Goal: Task Accomplishment & Management: Complete application form

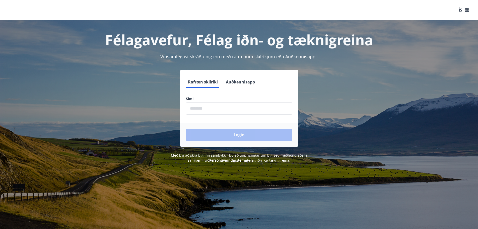
click at [223, 106] on input "phone" at bounding box center [239, 108] width 106 height 12
type input "********"
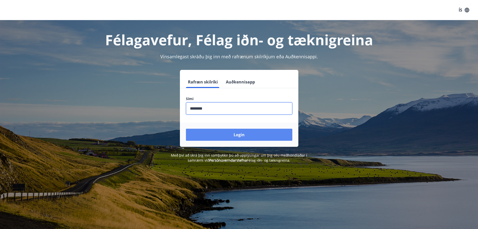
click at [212, 134] on button "Login" at bounding box center [239, 135] width 106 height 12
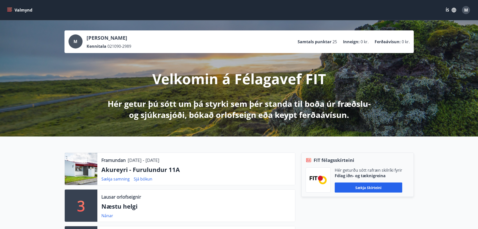
click at [27, 8] on button "Valmynd" at bounding box center [20, 10] width 28 height 9
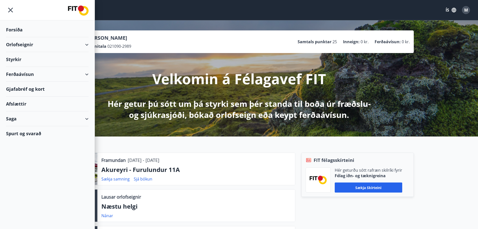
click at [35, 57] on div "Styrkir" at bounding box center [47, 59] width 83 height 15
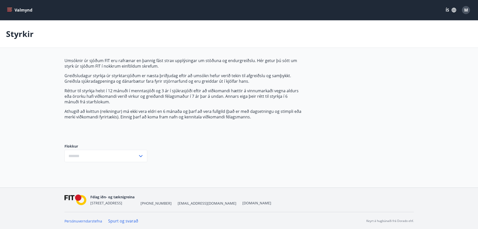
type input "***"
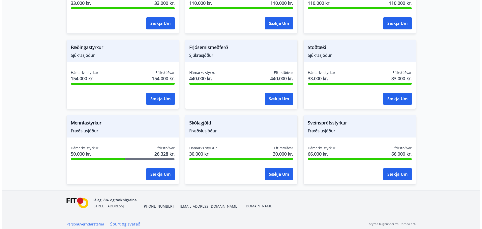
scroll to position [360, 0]
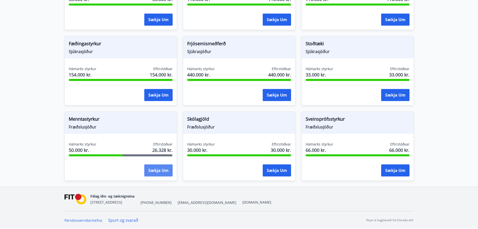
click at [154, 170] on button "Sækja um" at bounding box center [158, 170] width 28 height 12
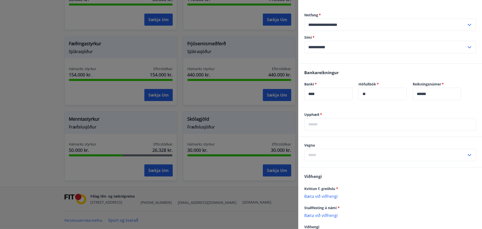
scroll to position [100, 0]
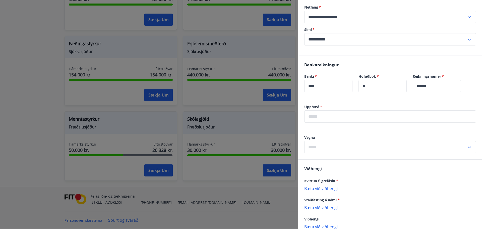
click at [352, 119] on input "text" at bounding box center [390, 116] width 172 height 12
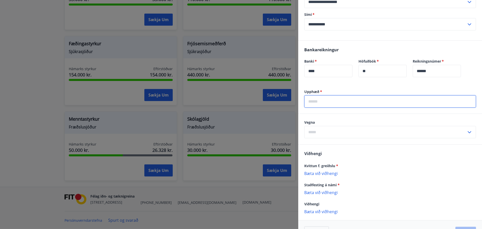
scroll to position [132, 0]
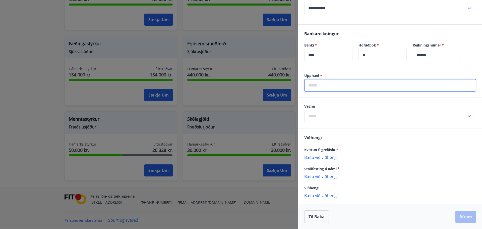
click at [350, 112] on div "Vegna ​" at bounding box center [390, 113] width 172 height 18
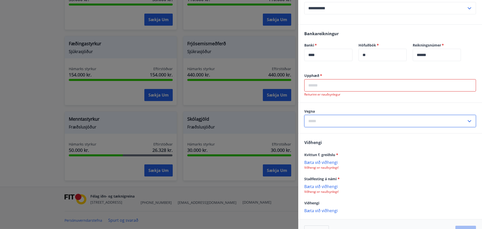
click at [350, 120] on input "text" at bounding box center [385, 121] width 162 height 12
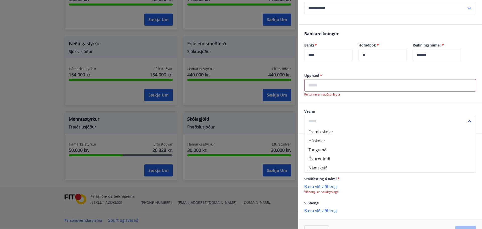
click at [341, 85] on input "text" at bounding box center [390, 85] width 172 height 12
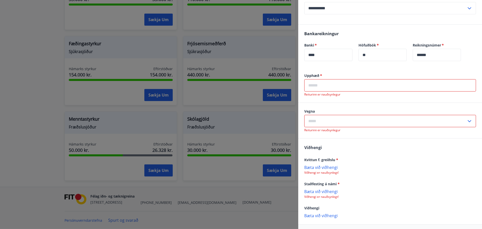
click at [347, 118] on input "text" at bounding box center [385, 121] width 162 height 12
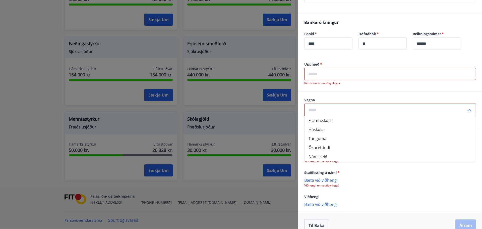
scroll to position [152, 0]
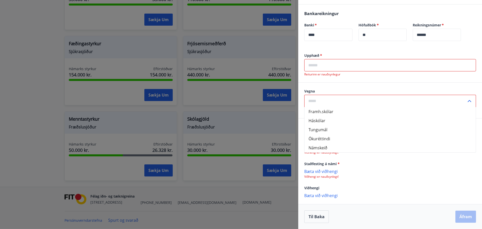
click at [341, 147] on li "Námskeið" at bounding box center [389, 147] width 171 height 9
type input "********"
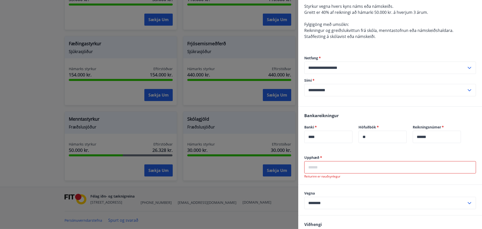
scroll to position [46, 0]
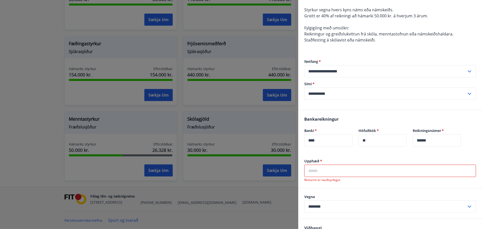
click at [319, 167] on input "text" at bounding box center [390, 170] width 172 height 12
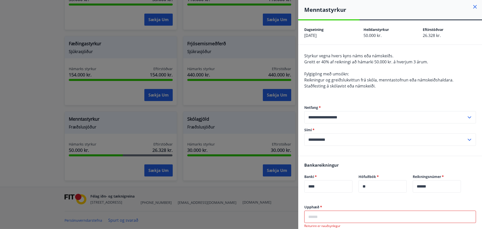
scroll to position [0, 0]
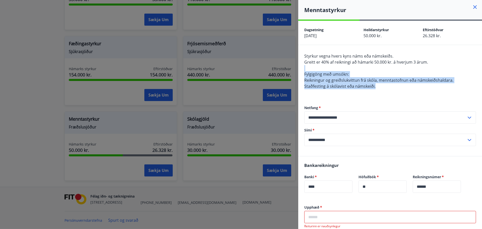
drag, startPoint x: 389, startPoint y: 85, endPoint x: 380, endPoint y: 70, distance: 17.5
click at [380, 70] on div "Styrkur vegna hvers kyns náms eða námskeiðs. Greitt er 40% af reikningi að háma…" at bounding box center [390, 74] width 172 height 42
click at [380, 74] on div "Styrkur vegna hvers kyns náms eða námskeiðs. Greitt er 40% af reikningi að háma…" at bounding box center [390, 74] width 172 height 42
drag, startPoint x: 381, startPoint y: 68, endPoint x: 383, endPoint y: 93, distance: 25.7
click at [383, 93] on div "Styrkur vegna hvers kyns náms eða námskeiðs. Greitt er 40% af reikningi að háma…" at bounding box center [390, 74] width 172 height 42
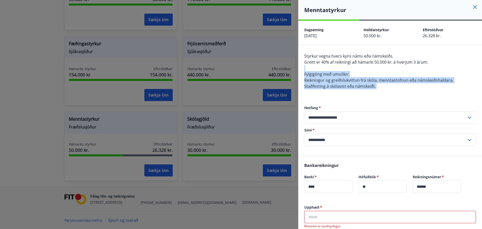
click at [383, 93] on div "Styrkur vegna hvers kyns náms eða námskeiðs. Greitt er 40% af reikningi að háma…" at bounding box center [390, 74] width 172 height 42
drag, startPoint x: 379, startPoint y: 89, endPoint x: 376, endPoint y: 69, distance: 20.3
click at [376, 69] on div "Styrkur vegna hvers kyns náms eða námskeiðs. Greitt er 40% af reikningi að háma…" at bounding box center [390, 74] width 172 height 42
drag, startPoint x: 376, startPoint y: 69, endPoint x: 383, endPoint y: 93, distance: 25.6
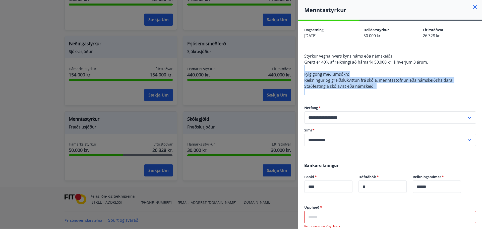
click at [383, 93] on div "Styrkur vegna hvers kyns náms eða námskeiðs. Greitt er 40% af reikningi að háma…" at bounding box center [390, 74] width 172 height 42
drag, startPoint x: 382, startPoint y: 86, endPoint x: 379, endPoint y: 69, distance: 17.0
click at [379, 69] on div "Styrkur vegna hvers kyns náms eða námskeiðs. Greitt er 40% af reikningi að háma…" at bounding box center [390, 74] width 172 height 42
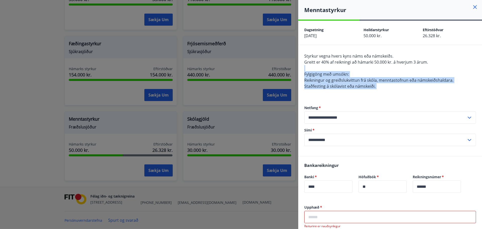
drag, startPoint x: 379, startPoint y: 69, endPoint x: 386, endPoint y: 89, distance: 21.2
click at [386, 89] on div "Styrkur vegna hvers kyns náms eða námskeiðs. Greitt er 40% af reikningi að háma…" at bounding box center [390, 74] width 172 height 42
drag, startPoint x: 386, startPoint y: 89, endPoint x: 379, endPoint y: 70, distance: 20.6
click at [379, 70] on div "Styrkur vegna hvers kyns náms eða námskeiðs. Greitt er 40% af reikningi að háma…" at bounding box center [390, 74] width 172 height 42
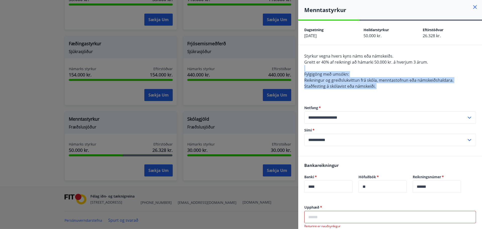
click at [379, 70] on div "Styrkur vegna hvers kyns náms eða námskeiðs. Greitt er 40% af reikningi að háma…" at bounding box center [390, 74] width 172 height 42
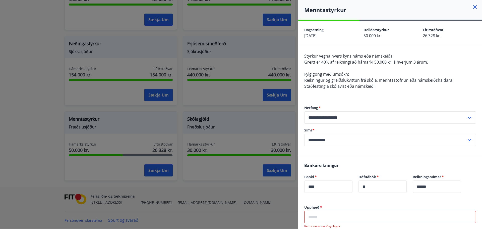
click at [472, 6] on icon at bounding box center [475, 7] width 6 height 6
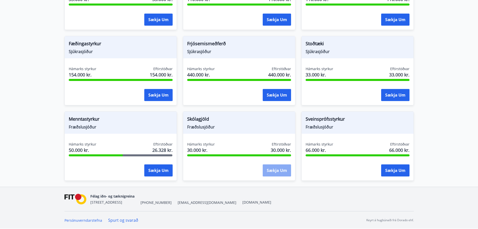
click at [277, 170] on button "Sækja um" at bounding box center [277, 170] width 28 height 12
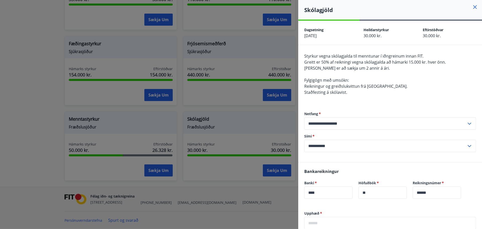
click at [365, 58] on span "Styrkur vegna skólagjalda til menntunar í iðngreinum innan FIT." at bounding box center [363, 56] width 119 height 6
click at [358, 64] on span "Greitt er 50% af reikningi vegna skólagjalda að hámarki 15.000 kr. hver önn." at bounding box center [375, 62] width 142 height 6
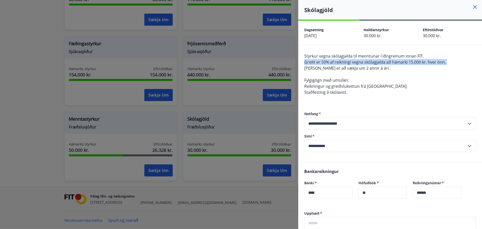
click at [358, 64] on span "Greitt er 50% af reikningi vegna skólagjalda að hámarki 15.000 kr. hver önn." at bounding box center [375, 62] width 142 height 6
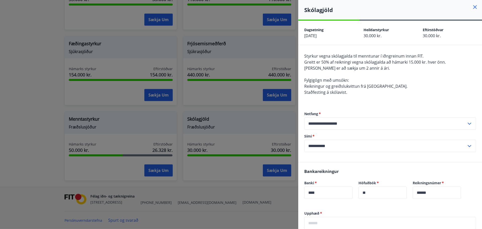
click at [358, 73] on div "Styrkur vegna skólagjalda til menntunar í iðngreinum innan FIT. Greitt er 50% a…" at bounding box center [390, 77] width 172 height 48
click at [357, 68] on span "Heimilt er að sækja um 2 annir á ári." at bounding box center [347, 68] width 86 height 6
click at [358, 82] on div "Styrkur vegna skólagjalda til menntunar í iðngreinum innan FIT. Greitt er 50% a…" at bounding box center [390, 77] width 172 height 48
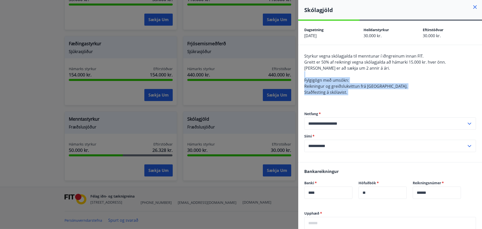
drag, startPoint x: 355, startPoint y: 73, endPoint x: 355, endPoint y: 98, distance: 24.6
click at [355, 98] on div "Styrkur vegna skólagjalda til menntunar í iðngreinum innan FIT. Greitt er 50% a…" at bounding box center [390, 77] width 172 height 48
drag, startPoint x: 355, startPoint y: 98, endPoint x: 353, endPoint y: 75, distance: 22.4
click at [353, 75] on div "Styrkur vegna skólagjalda til menntunar í iðngreinum innan FIT. Greitt er 50% a…" at bounding box center [390, 77] width 172 height 48
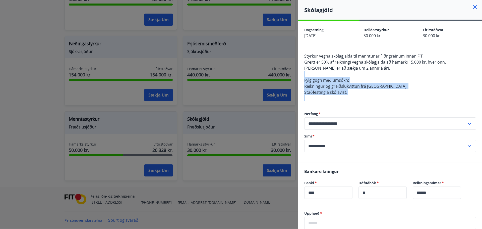
click at [353, 75] on div "Styrkur vegna skólagjalda til menntunar í iðngreinum innan FIT. Greitt er 50% a…" at bounding box center [390, 77] width 172 height 48
drag, startPoint x: 353, startPoint y: 75, endPoint x: 357, endPoint y: 95, distance: 20.2
click at [357, 95] on div "Styrkur vegna skólagjalda til menntunar í iðngreinum innan FIT. Greitt er 50% a…" at bounding box center [390, 77] width 172 height 48
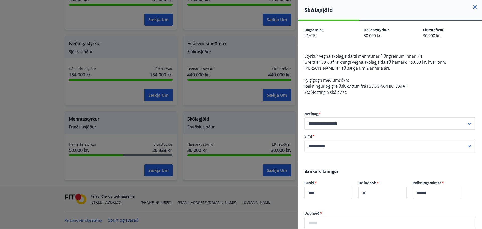
click at [468, 124] on icon at bounding box center [470, 123] width 4 height 2
click at [469, 3] on div "Skólagjöld" at bounding box center [390, 10] width 184 height 20
click at [472, 9] on icon at bounding box center [475, 7] width 6 height 6
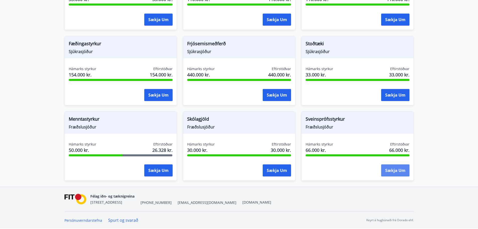
click at [392, 170] on button "Sækja um" at bounding box center [395, 170] width 28 height 12
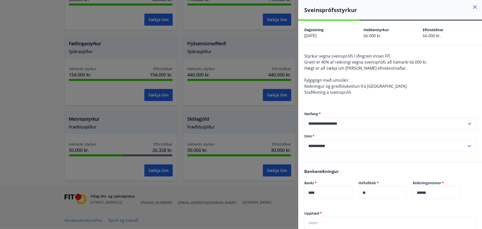
click at [362, 55] on span "Styrkur vegna sveinsprófs í iðngrein innan FIT." at bounding box center [347, 56] width 87 height 6
click at [359, 62] on span "Greitt er 40% af reikningi vegna sveinsprófs að hámarki 66.000 kr." at bounding box center [365, 62] width 123 height 6
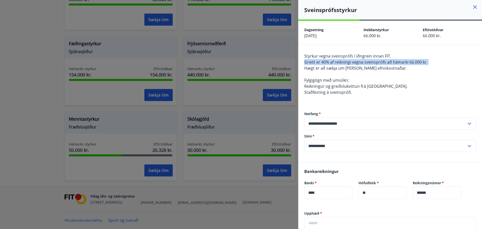
click at [359, 62] on span "Greitt er 40% af reikningi vegna sveinsprófs að hámarki 66.000 kr." at bounding box center [365, 62] width 123 height 6
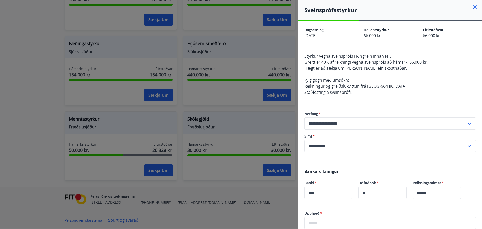
click at [359, 69] on span "Hægt er að sækja um styrk vegna efniskostnaðar." at bounding box center [355, 68] width 103 height 6
click at [358, 83] on div "Styrkur vegna sveinsprófs í iðngrein innan FIT. Greitt er 40% af reikningi vegn…" at bounding box center [390, 77] width 172 height 48
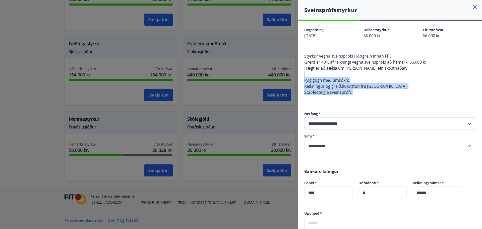
drag, startPoint x: 359, startPoint y: 77, endPoint x: 358, endPoint y: 97, distance: 19.8
click at [358, 97] on div "Styrkur vegna sveinsprófs í iðngrein innan FIT. Greitt er 40% af reikningi vegn…" at bounding box center [390, 77] width 172 height 48
drag, startPoint x: 358, startPoint y: 97, endPoint x: 358, endPoint y: 75, distance: 21.8
click at [358, 75] on div "Styrkur vegna sveinsprófs í iðngrein innan FIT. Greitt er 40% af reikningi vegn…" at bounding box center [390, 77] width 172 height 48
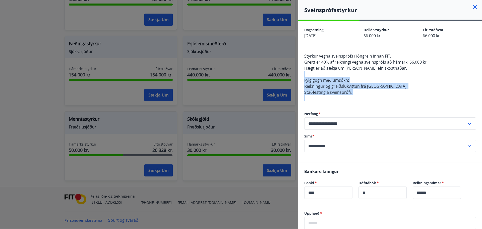
click at [358, 75] on div "Styrkur vegna sveinsprófs í iðngrein innan FIT. Greitt er 40% af reikningi vegn…" at bounding box center [390, 77] width 172 height 48
drag, startPoint x: 358, startPoint y: 75, endPoint x: 360, endPoint y: 103, distance: 28.2
click at [360, 103] on div "**********" at bounding box center [390, 103] width 184 height 117
click at [360, 103] on div "**********" at bounding box center [390, 131] width 172 height 61
drag, startPoint x: 362, startPoint y: 85, endPoint x: 362, endPoint y: 74, distance: 11.5
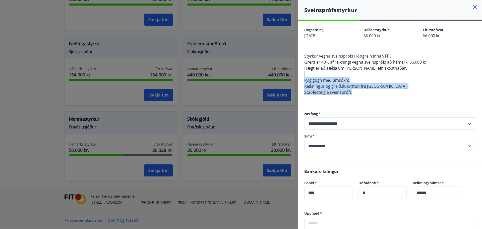
click at [362, 74] on div "Styrkur vegna sveinsprófs í iðngrein innan FIT. Greitt er 40% af reikningi vegn…" at bounding box center [390, 77] width 172 height 48
drag, startPoint x: 362, startPoint y: 74, endPoint x: 362, endPoint y: 99, distance: 25.4
click at [362, 99] on div "Styrkur vegna sveinsprófs í iðngrein innan FIT. Greitt er 40% af reikningi vegn…" at bounding box center [390, 77] width 172 height 48
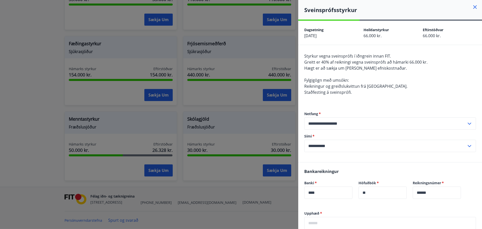
click at [474, 6] on div "Sveinsprófsstyrkur" at bounding box center [390, 10] width 184 height 20
click at [472, 6] on icon at bounding box center [475, 7] width 6 height 6
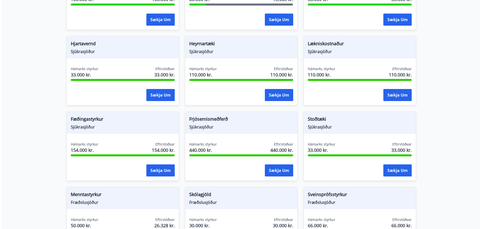
scroll to position [310, 0]
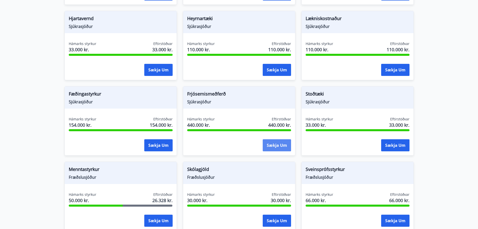
click at [285, 144] on button "Sækja um" at bounding box center [277, 145] width 28 height 12
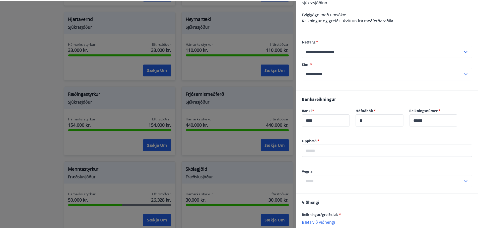
scroll to position [0, 0]
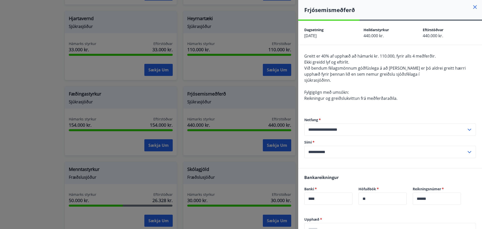
click at [356, 55] on span "Greitt er 40% af upphæð að hámarki kr. 110.000, fyrir alls 4 meðferðir." at bounding box center [370, 56] width 132 height 6
click at [349, 62] on span "Ekki greidd lyf og eftirlit." at bounding box center [326, 62] width 45 height 6
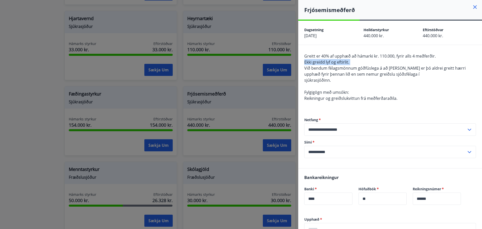
click at [349, 62] on span "Ekki greidd lyf og eftirlit." at bounding box center [326, 62] width 45 height 6
click at [347, 70] on span "Við bendum félagsmönnum góðfúslega á að það er þó aldrei greitt hærri upphæð fy…" at bounding box center [384, 71] width 161 height 12
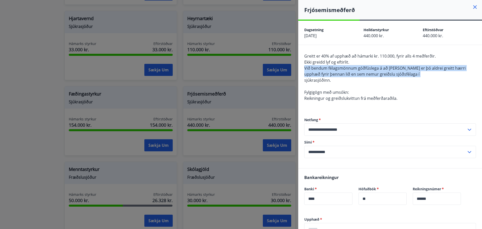
click at [347, 70] on span "Við bendum félagsmönnum góðfúslega á að það er þó aldrei greitt hærri upphæð fy…" at bounding box center [384, 71] width 161 height 12
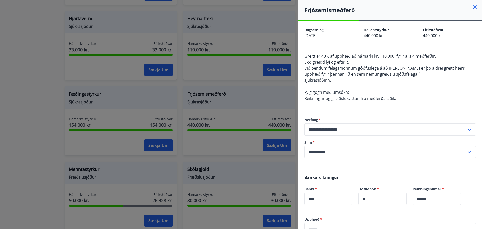
click at [347, 78] on div "Greitt er 40% af upphæð að hámarki kr. 110.000, fyrir alls 4 meðferðir. Ekki gr…" at bounding box center [390, 80] width 172 height 54
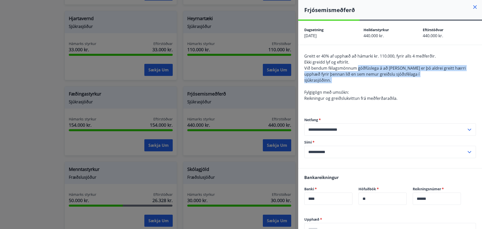
drag, startPoint x: 347, startPoint y: 78, endPoint x: 365, endPoint y: 66, distance: 21.9
click at [365, 66] on div "Greitt er 40% af upphæð að hámarki kr. 110.000, fyrir alls 4 meðferðir. Ekki gr…" at bounding box center [390, 80] width 172 height 54
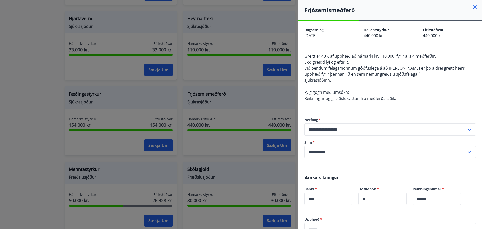
click at [366, 61] on div "Greitt er 40% af upphæð að hámarki kr. 110.000, fyrir alls 4 meðferðir. Ekki gr…" at bounding box center [390, 80] width 172 height 54
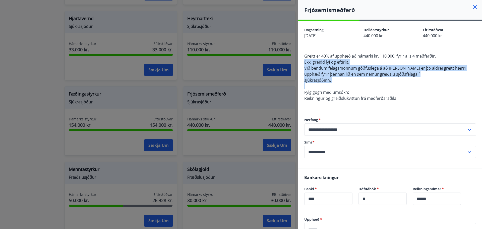
drag, startPoint x: 366, startPoint y: 61, endPoint x: 362, endPoint y: 84, distance: 22.7
click at [362, 84] on div "Greitt er 40% af upphæð að hámarki kr. 110.000, fyrir alls 4 meðferðir. Ekki gr…" at bounding box center [390, 80] width 172 height 54
drag, startPoint x: 362, startPoint y: 84, endPoint x: 365, endPoint y: 60, distance: 23.6
click at [365, 60] on div "Greitt er 40% af upphæð að hámarki kr. 110.000, fyrir alls 4 meðferðir. Ekki gr…" at bounding box center [390, 80] width 172 height 54
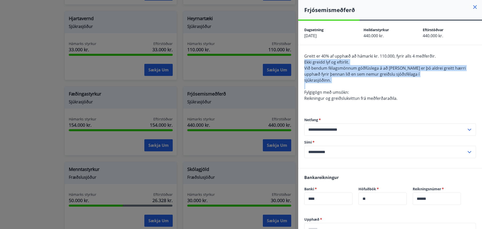
click at [365, 60] on div "Greitt er 40% af upphæð að hámarki kr. 110.000, fyrir alls 4 meðferðir. Ekki gr…" at bounding box center [390, 80] width 172 height 54
drag, startPoint x: 365, startPoint y: 60, endPoint x: 362, endPoint y: 82, distance: 22.1
click at [362, 82] on div "Greitt er 40% af upphæð að hámarki kr. 110.000, fyrir alls 4 meðferðir. Ekki gr…" at bounding box center [390, 80] width 172 height 54
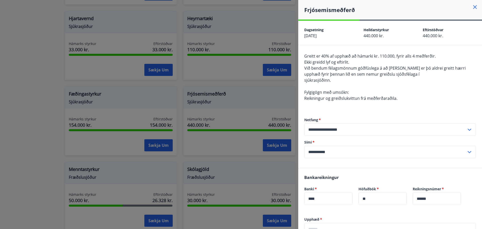
click at [361, 93] on div "Greitt er 40% af upphæð að hámarki kr. 110.000, fyrir alls 4 meðferðir. Ekki gr…" at bounding box center [390, 80] width 172 height 54
click at [218, 117] on div at bounding box center [241, 114] width 482 height 229
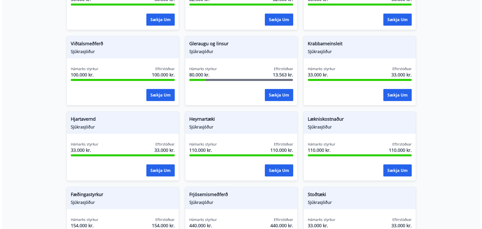
scroll to position [234, 0]
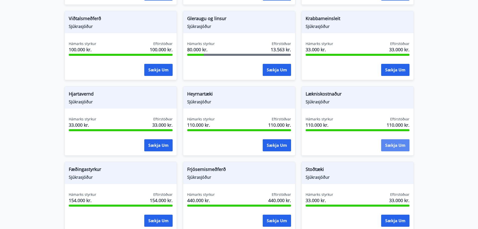
click at [404, 145] on button "Sækja um" at bounding box center [395, 145] width 28 height 12
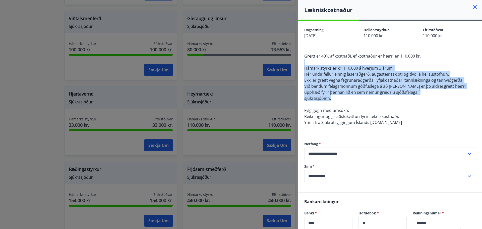
drag, startPoint x: 354, startPoint y: 62, endPoint x: 355, endPoint y: 99, distance: 37.4
click at [355, 99] on div "Greitt er 40% af kostnaði, ef kostnaður er hærri en 110.000 kr. Hámark styrks e…" at bounding box center [390, 92] width 172 height 78
drag, startPoint x: 355, startPoint y: 99, endPoint x: 352, endPoint y: 61, distance: 38.8
click at [352, 61] on div "Greitt er 40% af kostnaði, ef kostnaður er hærri en 110.000 kr. Hámark styrks e…" at bounding box center [390, 92] width 172 height 78
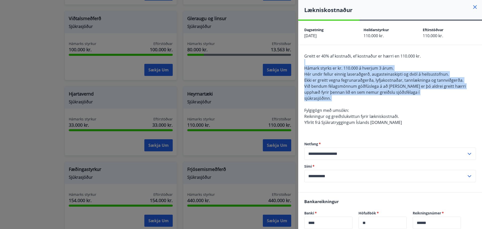
click at [352, 61] on div "Greitt er 40% af kostnaði, ef kostnaður er hærri en 110.000 kr. Hámark styrks e…" at bounding box center [390, 92] width 172 height 78
drag, startPoint x: 352, startPoint y: 61, endPoint x: 350, endPoint y: 106, distance: 45.2
click at [350, 106] on div "Greitt er 40% af kostnaði, ef kostnaður er hærri en 110.000 kr. Hámark styrks e…" at bounding box center [390, 92] width 172 height 78
drag, startPoint x: 350, startPoint y: 106, endPoint x: 369, endPoint y: 76, distance: 34.8
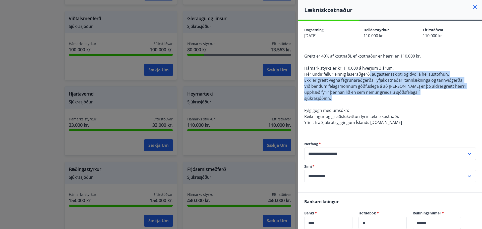
click at [369, 76] on div "Greitt er 40% af kostnaði, ef kostnaður er hærri en 110.000 kr. Hámark styrks e…" at bounding box center [390, 92] width 172 height 78
click at [369, 76] on span "Hér undir fellur einnig laseraðgerð, augasteinaskipti og dvöl á heilsustofnun." at bounding box center [376, 74] width 145 height 6
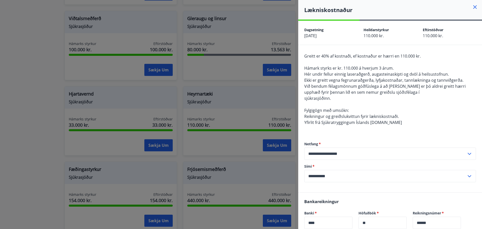
click at [347, 81] on span "Ekki er greitt vegna fegrunaraðgerða, lyfjakostnaðar, tannlækninga og tannviðge…" at bounding box center [383, 80] width 159 height 6
click at [350, 84] on span "Við bendum félagsmönnum góðfúslega á að það er þó aldrei greitt hærri upphæð fy…" at bounding box center [384, 89] width 161 height 12
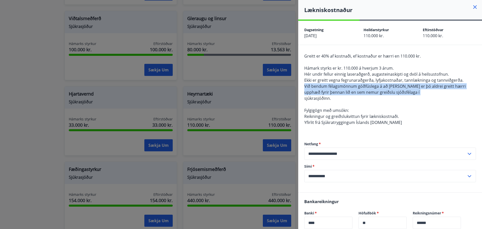
click at [350, 84] on span "Við bendum félagsmönnum góðfúslega á að það er þó aldrei greitt hærri upphæð fy…" at bounding box center [384, 89] width 161 height 12
drag, startPoint x: 350, startPoint y: 95, endPoint x: 350, endPoint y: 85, distance: 10.0
click at [350, 85] on div "Greitt er 40% af kostnaði, ef kostnaður er hærri en 110.000 kr. Hámark styrks e…" at bounding box center [390, 92] width 172 height 78
click at [350, 85] on span "Við bendum félagsmönnum góðfúslega á að það er þó aldrei greitt hærri upphæð fy…" at bounding box center [384, 89] width 161 height 12
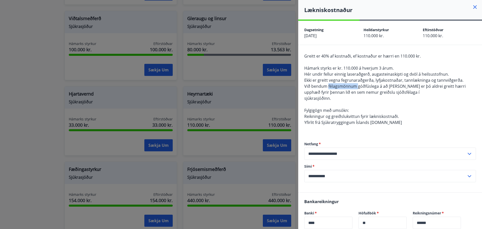
click at [350, 85] on span "Við bendum félagsmönnum góðfúslega á að það er þó aldrei greitt hærri upphæð fy…" at bounding box center [384, 89] width 161 height 12
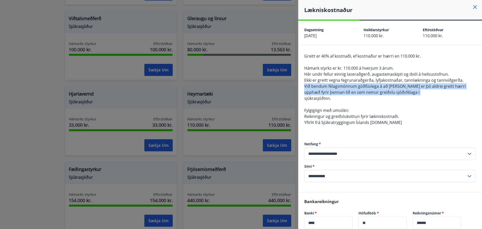
click at [350, 85] on span "Við bendum félagsmönnum góðfúslega á að það er þó aldrei greitt hærri upphæð fy…" at bounding box center [384, 89] width 161 height 12
click at [352, 94] on span "Við bendum félagsmönnum góðfúslega á að það er þó aldrei greitt hærri upphæð fy…" at bounding box center [384, 89] width 161 height 12
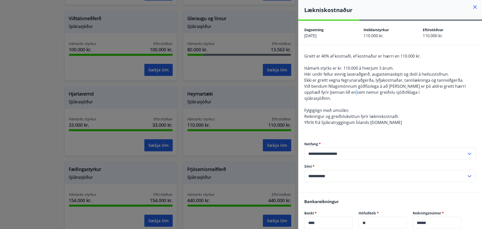
click at [352, 94] on span "Við bendum félagsmönnum góðfúslega á að það er þó aldrei greitt hærri upphæð fy…" at bounding box center [384, 89] width 161 height 12
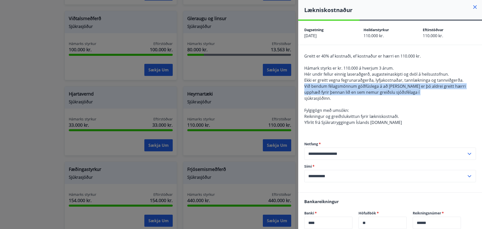
click at [352, 94] on span "Við bendum félagsmönnum góðfúslega á að það er þó aldrei greitt hærri upphæð fy…" at bounding box center [384, 89] width 161 height 12
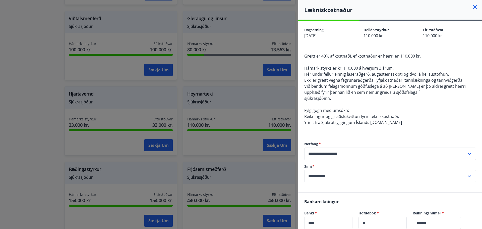
click at [351, 108] on div "Greitt er 40% af kostnaði, ef kostnaður er hærri en 110.000 kr. Hámark styrks e…" at bounding box center [390, 92] width 172 height 78
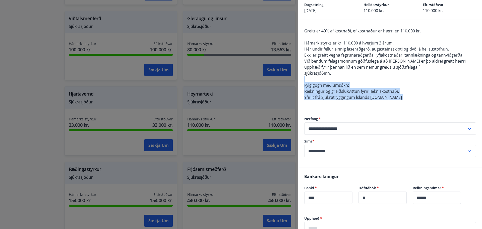
drag, startPoint x: 418, startPoint y: 101, endPoint x: 413, endPoint y: 79, distance: 23.0
click at [413, 79] on div "Greitt er 40% af kostnaði, ef kostnaður er hærri en 110.000 kr. Hámark styrks e…" at bounding box center [390, 67] width 172 height 78
drag, startPoint x: 413, startPoint y: 79, endPoint x: 414, endPoint y: 104, distance: 25.9
click at [414, 104] on div "Greitt er 40% af kostnaði, ef kostnaður er hærri en 110.000 kr. Hámark styrks e…" at bounding box center [390, 67] width 172 height 78
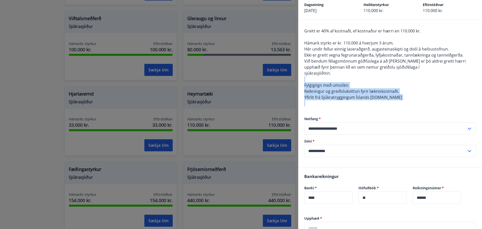
click at [414, 104] on div "Greitt er 40% af kostnaði, ef kostnaður er hærri en 110.000 kr. Hámark styrks e…" at bounding box center [390, 67] width 172 height 78
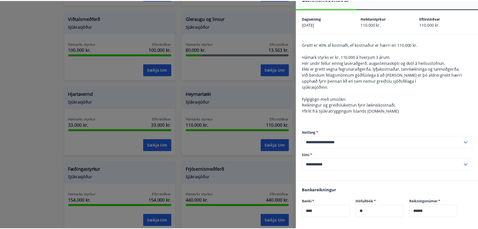
scroll to position [0, 0]
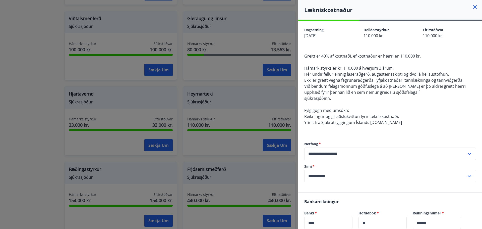
click at [472, 7] on icon at bounding box center [475, 7] width 6 height 6
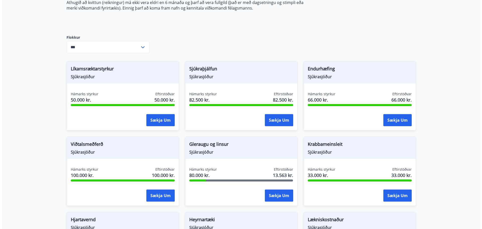
scroll to position [134, 0]
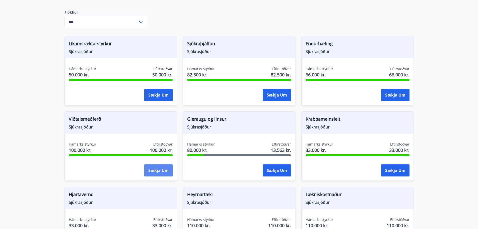
click at [151, 171] on button "Sækja um" at bounding box center [158, 170] width 28 height 12
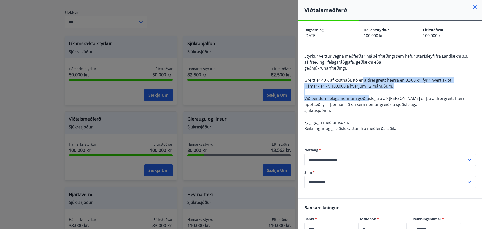
drag, startPoint x: 362, startPoint y: 77, endPoint x: 368, endPoint y: 98, distance: 21.8
click at [368, 98] on div "Styrkur veittur vegna meðferðar hjá sérfræðingi sem hefur starfsleyfi frá Landl…" at bounding box center [390, 95] width 172 height 84
click at [368, 98] on span "Við bendum félagsmönnum góðfúslega á að það er þó aldrei greitt hærri upphæð fy…" at bounding box center [384, 101] width 161 height 12
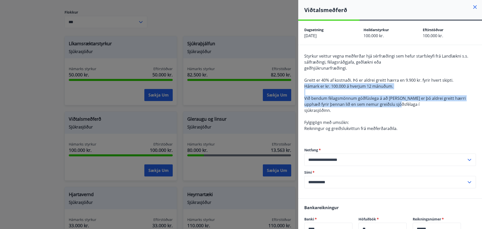
drag, startPoint x: 398, startPoint y: 88, endPoint x: 399, endPoint y: 105, distance: 17.1
click at [399, 105] on div "Styrkur veittur vegna meðferðar hjá sérfræðingi sem hefur starfsleyfi frá Landl…" at bounding box center [390, 95] width 172 height 84
drag, startPoint x: 399, startPoint y: 105, endPoint x: 403, endPoint y: 88, distance: 17.5
click at [403, 88] on div "Styrkur veittur vegna meðferðar hjá sérfræðingi sem hefur starfsleyfi frá Landl…" at bounding box center [390, 95] width 172 height 84
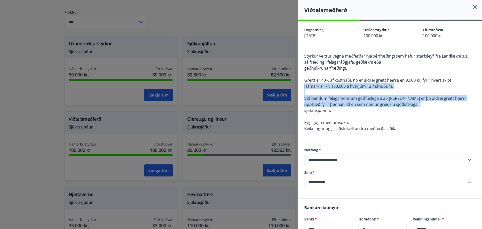
click at [403, 88] on div "Styrkur veittur vegna meðferðar hjá sérfræðingi sem hefur starfsleyfi frá Landl…" at bounding box center [390, 95] width 172 height 84
drag, startPoint x: 403, startPoint y: 88, endPoint x: 401, endPoint y: 112, distance: 24.5
click at [401, 112] on div "Styrkur veittur vegna meðferðar hjá sérfræðingi sem hefur starfsleyfi frá Landl…" at bounding box center [390, 95] width 172 height 84
drag, startPoint x: 401, startPoint y: 112, endPoint x: 404, endPoint y: 88, distance: 24.1
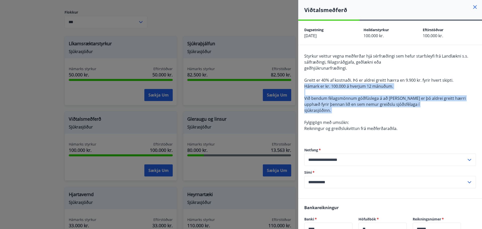
click at [404, 88] on div "Styrkur veittur vegna meðferðar hjá sérfræðingi sem hefur starfsleyfi frá Landl…" at bounding box center [390, 95] width 172 height 84
drag, startPoint x: 404, startPoint y: 88, endPoint x: 400, endPoint y: 115, distance: 26.9
click at [400, 115] on div "Styrkur veittur vegna meðferðar hjá sérfræðingi sem hefur starfsleyfi frá Landl…" at bounding box center [390, 95] width 172 height 84
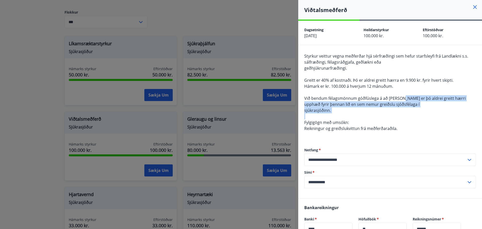
drag, startPoint x: 400, startPoint y: 115, endPoint x: 401, endPoint y: 97, distance: 18.1
click at [401, 97] on div "Styrkur veittur vegna meðferðar hjá sérfræðingi sem hefur starfsleyfi frá Landl…" at bounding box center [390, 95] width 172 height 84
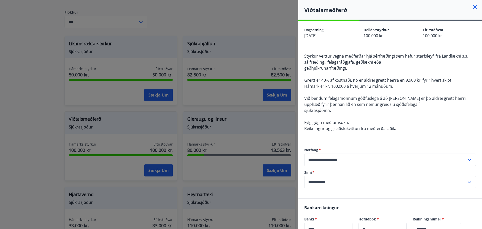
click at [401, 94] on div "Styrkur veittur vegna meðferðar hjá sérfræðingi sem hefur starfsleyfi frá Landl…" at bounding box center [390, 95] width 172 height 84
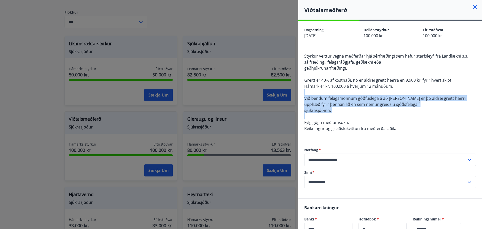
drag, startPoint x: 401, startPoint y: 94, endPoint x: 398, endPoint y: 118, distance: 24.0
click at [398, 118] on div "Styrkur veittur vegna meðferðar hjá sérfræðingi sem hefur starfsleyfi frá Landl…" at bounding box center [390, 95] width 172 height 84
drag, startPoint x: 398, startPoint y: 117, endPoint x: 400, endPoint y: 93, distance: 24.2
click at [400, 93] on div "Styrkur veittur vegna meðferðar hjá sérfræðingi sem hefur starfsleyfi frá Landl…" at bounding box center [390, 95] width 172 height 84
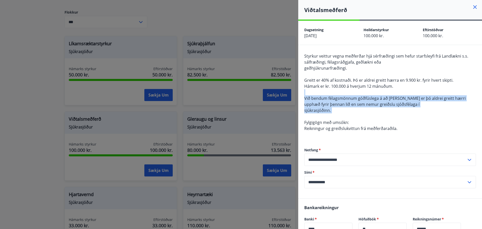
click at [400, 93] on div "Styrkur veittur vegna meðferðar hjá sérfræðingi sem hefur starfsleyfi frá Landl…" at bounding box center [390, 95] width 172 height 84
drag, startPoint x: 400, startPoint y: 93, endPoint x: 399, endPoint y: 110, distance: 17.1
click at [399, 110] on div "Styrkur veittur vegna meðferðar hjá sérfræðingi sem hefur starfsleyfi frá Landl…" at bounding box center [390, 95] width 172 height 84
click at [399, 111] on div "Styrkur veittur vegna meðferðar hjá sérfræðingi sem hefur starfsleyfi frá Landl…" at bounding box center [390, 95] width 172 height 84
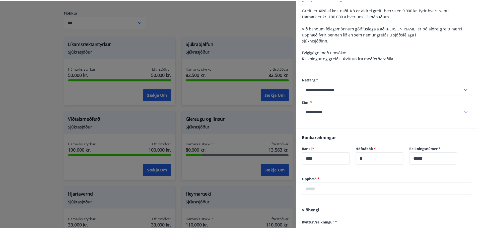
scroll to position [124, 0]
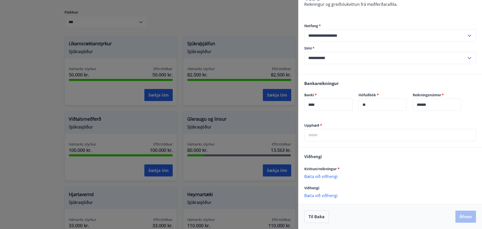
click at [253, 147] on div at bounding box center [241, 114] width 482 height 229
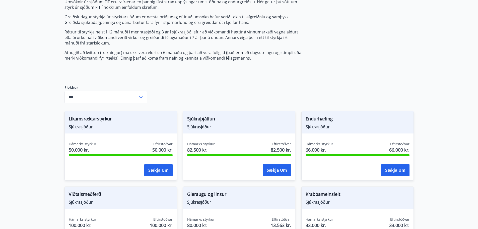
scroll to position [0, 0]
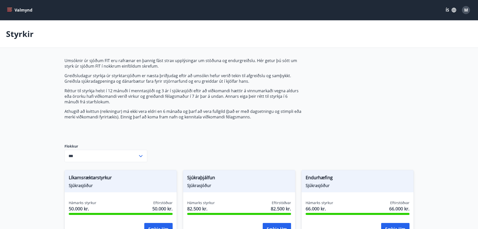
click at [4, 11] on div "Valmynd ÍS M" at bounding box center [239, 10] width 478 height 20
click at [7, 10] on button "Valmynd" at bounding box center [20, 10] width 28 height 9
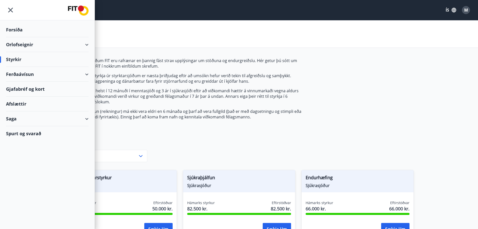
click at [40, 116] on div "Saga" at bounding box center [47, 118] width 83 height 15
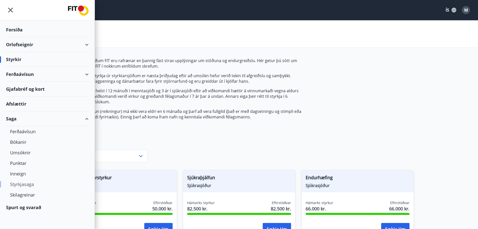
click at [23, 184] on div "Styrkjasaga" at bounding box center [47, 184] width 75 height 11
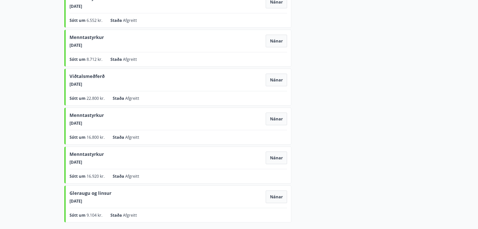
scroll to position [251, 0]
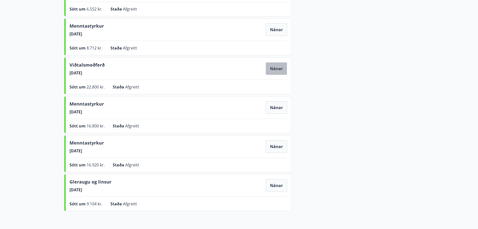
click at [275, 68] on button "Nánar" at bounding box center [276, 68] width 21 height 13
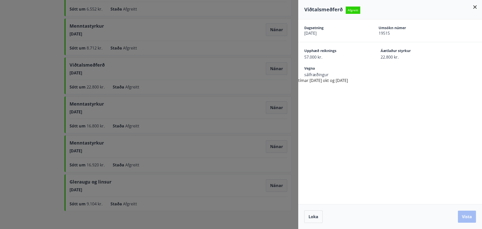
click at [219, 70] on div at bounding box center [241, 114] width 482 height 229
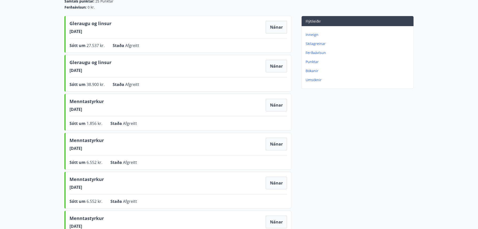
scroll to position [0, 0]
